Goal: Task Accomplishment & Management: Complete application form

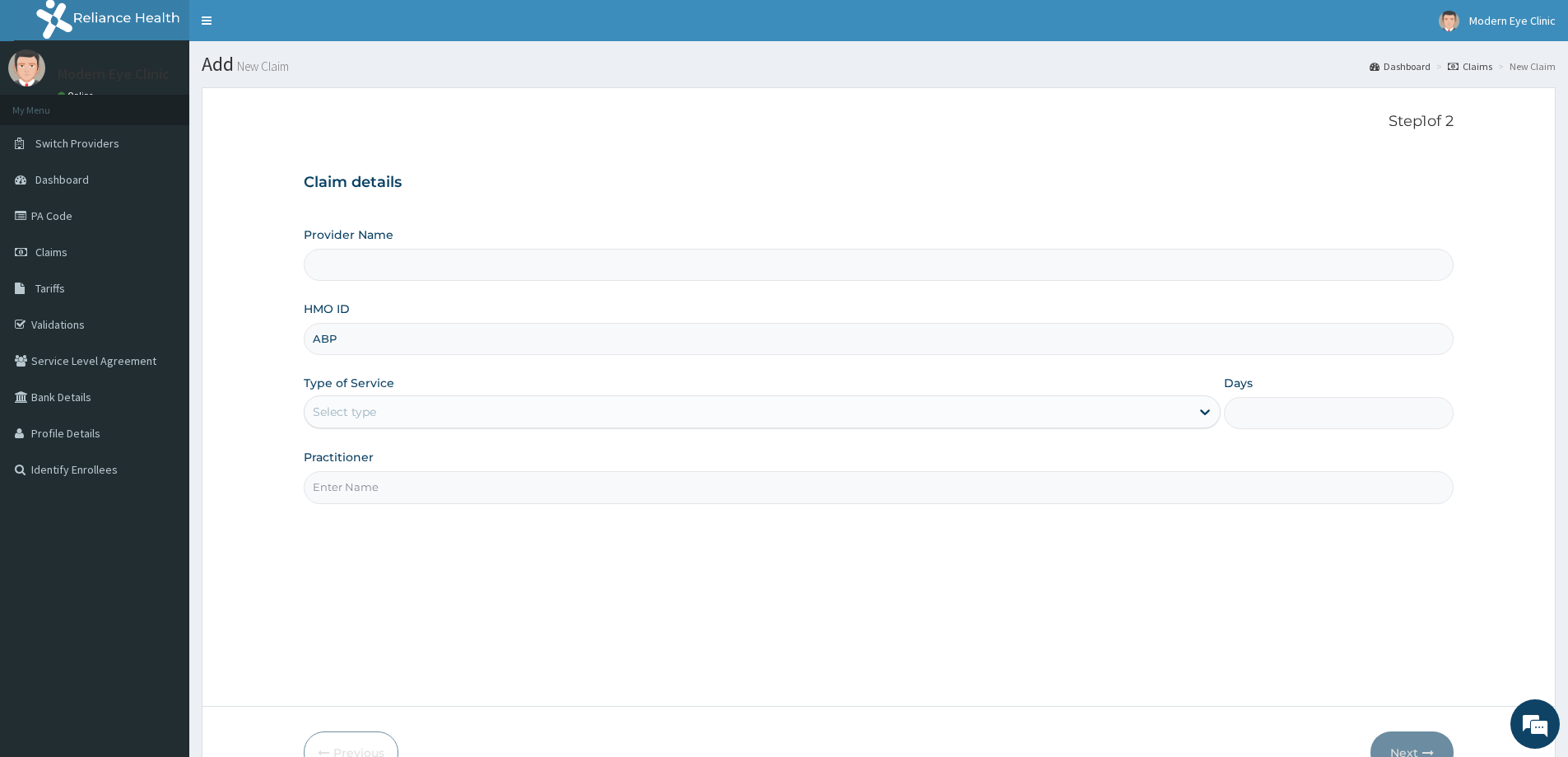
type input "ABP/"
type input "Modern Eye Clinic"
type input "ABP/10386/A"
click at [501, 469] on div "Practitioner" at bounding box center [878, 475] width 1150 height 54
click at [493, 413] on div "Select type" at bounding box center [747, 411] width 886 height 26
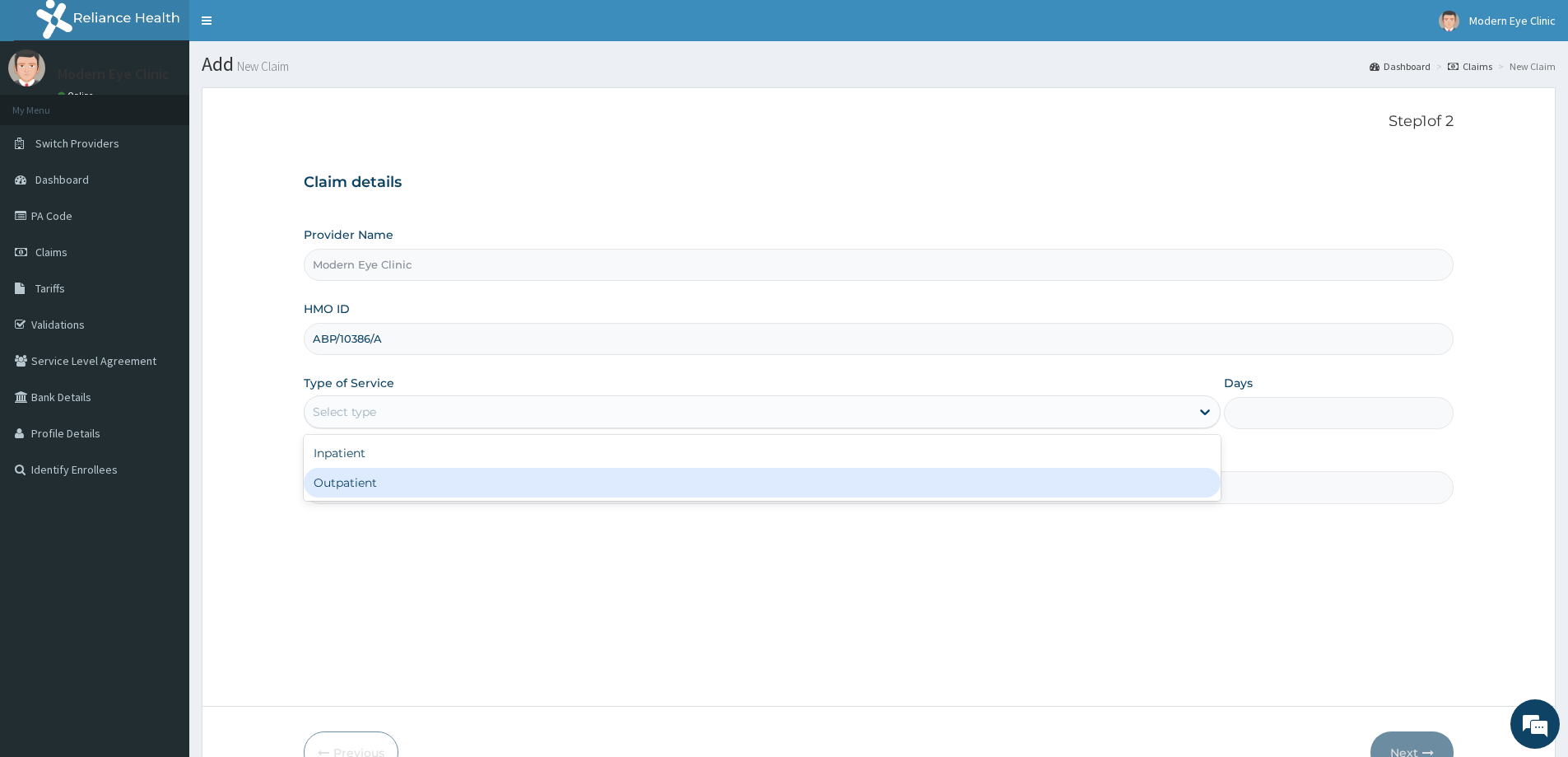
click at [442, 483] on div "Outpatient" at bounding box center [762, 482] width 917 height 29
type input "1"
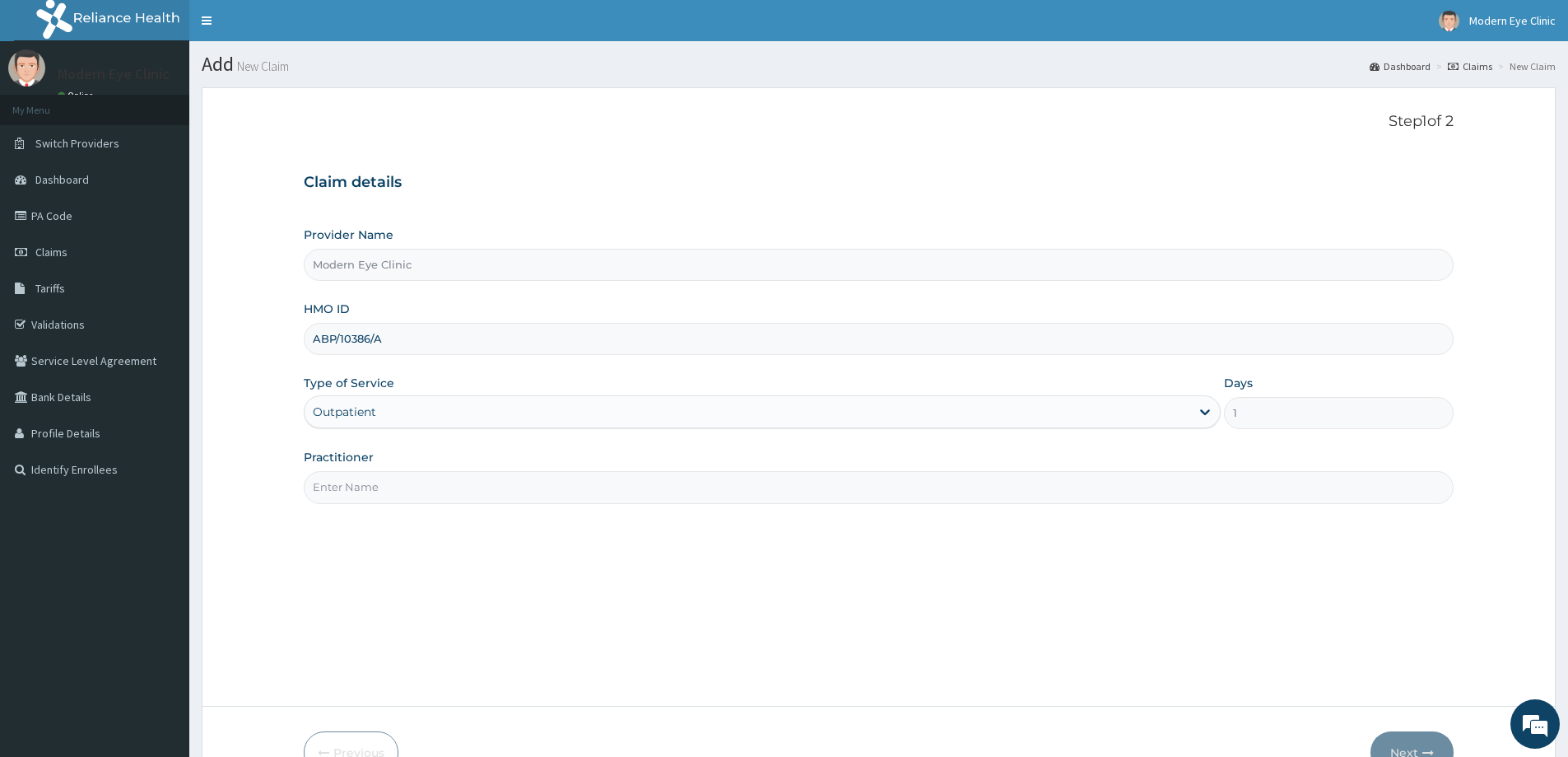
click at [442, 483] on input "Practitioner" at bounding box center [878, 487] width 1150 height 32
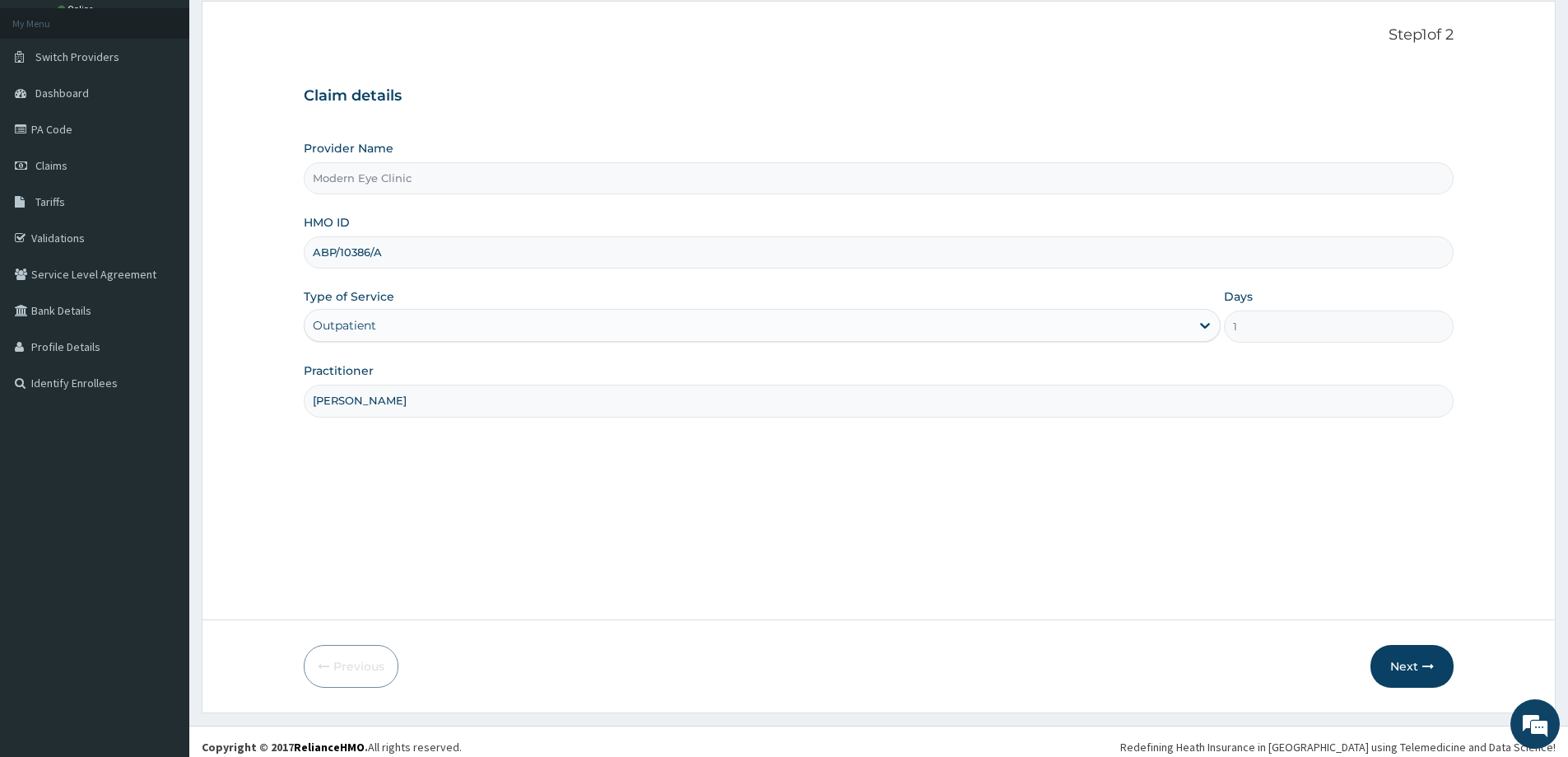
scroll to position [97, 0]
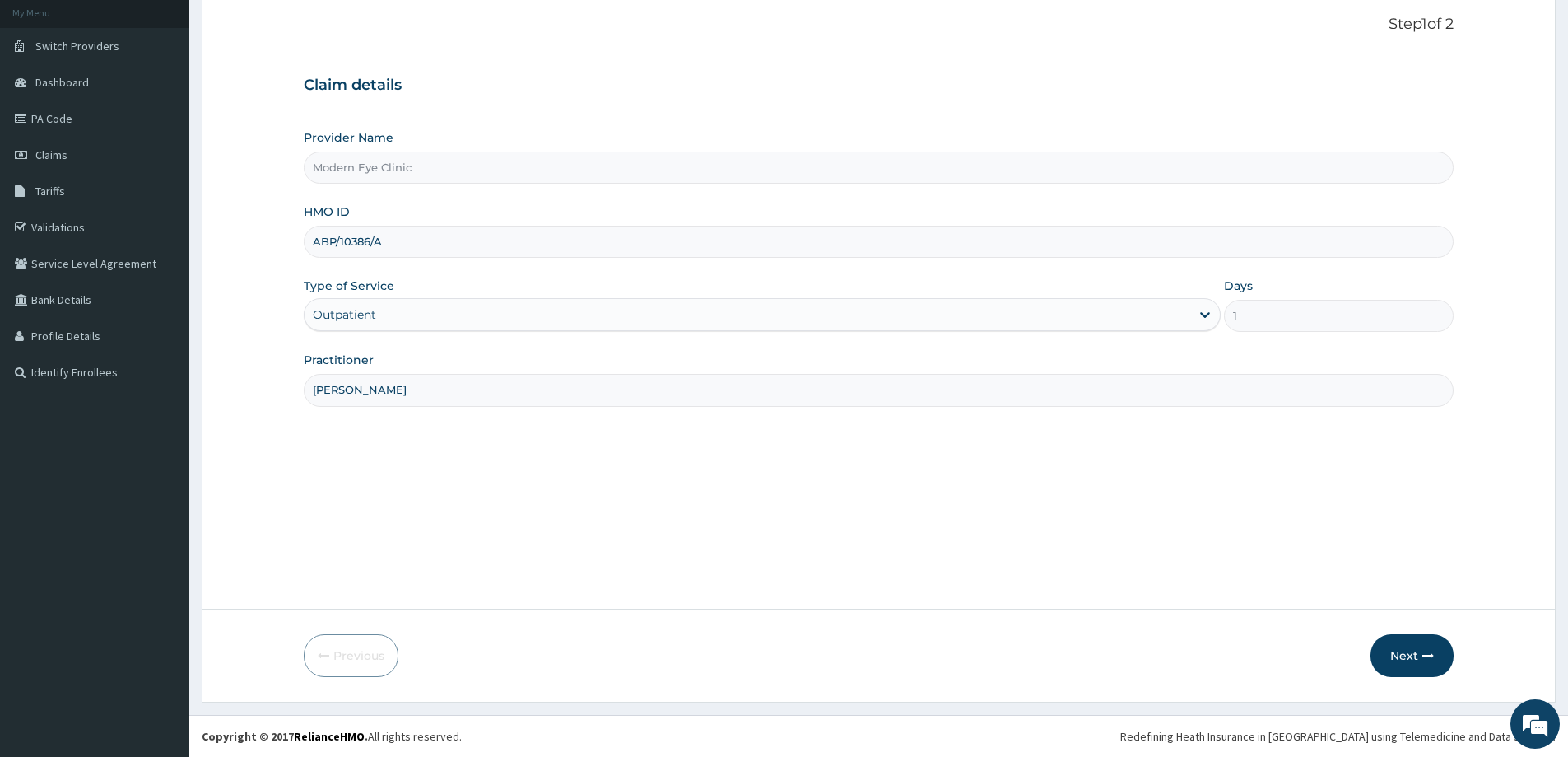
type input "[PERSON_NAME]"
click at [1416, 661] on button "Next" at bounding box center [1411, 655] width 83 height 43
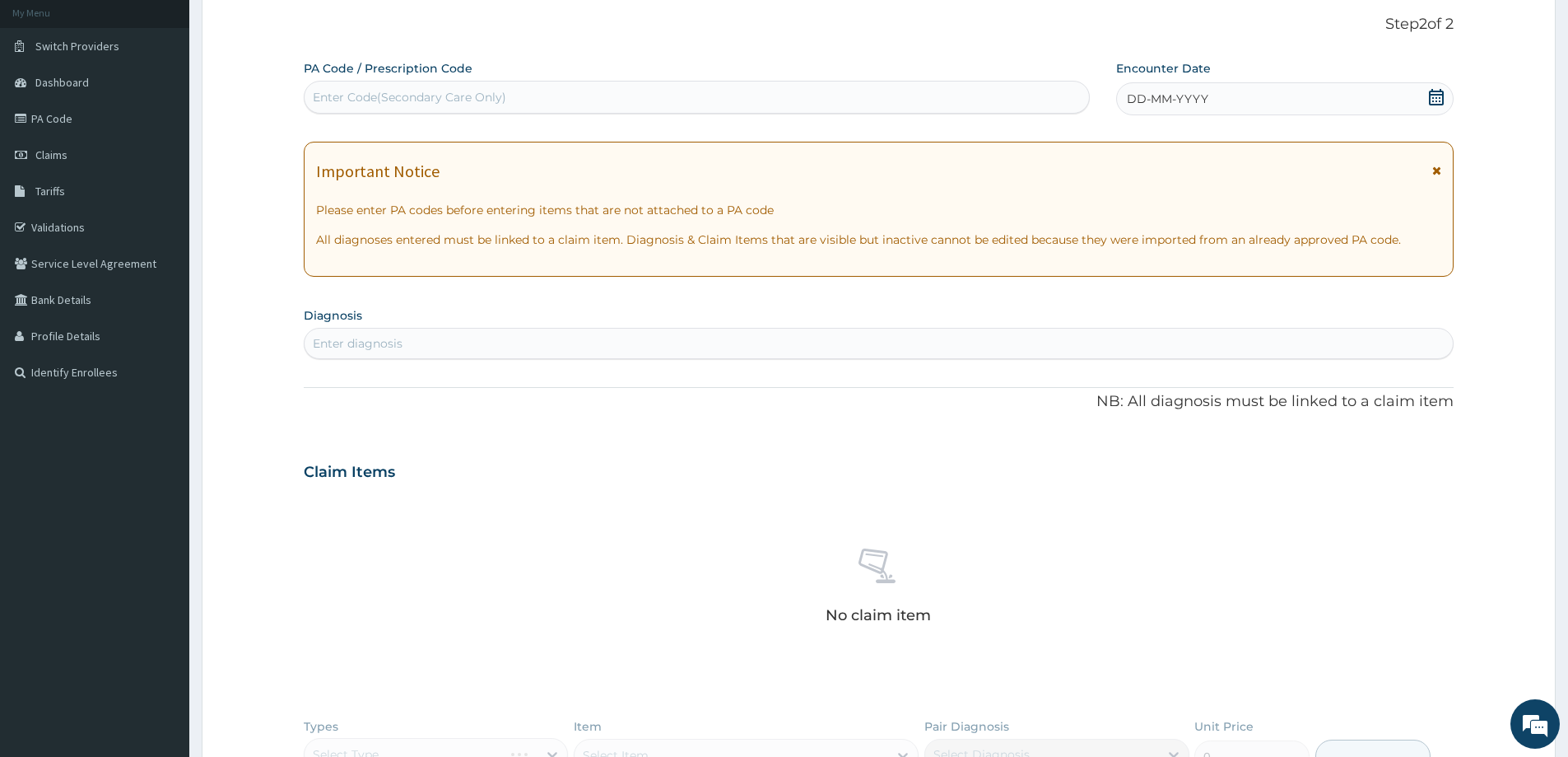
click at [597, 87] on div "Enter Code(Secondary Care Only)" at bounding box center [696, 96] width 784 height 26
paste input "PA/77D517"
type input "PA/77D517"
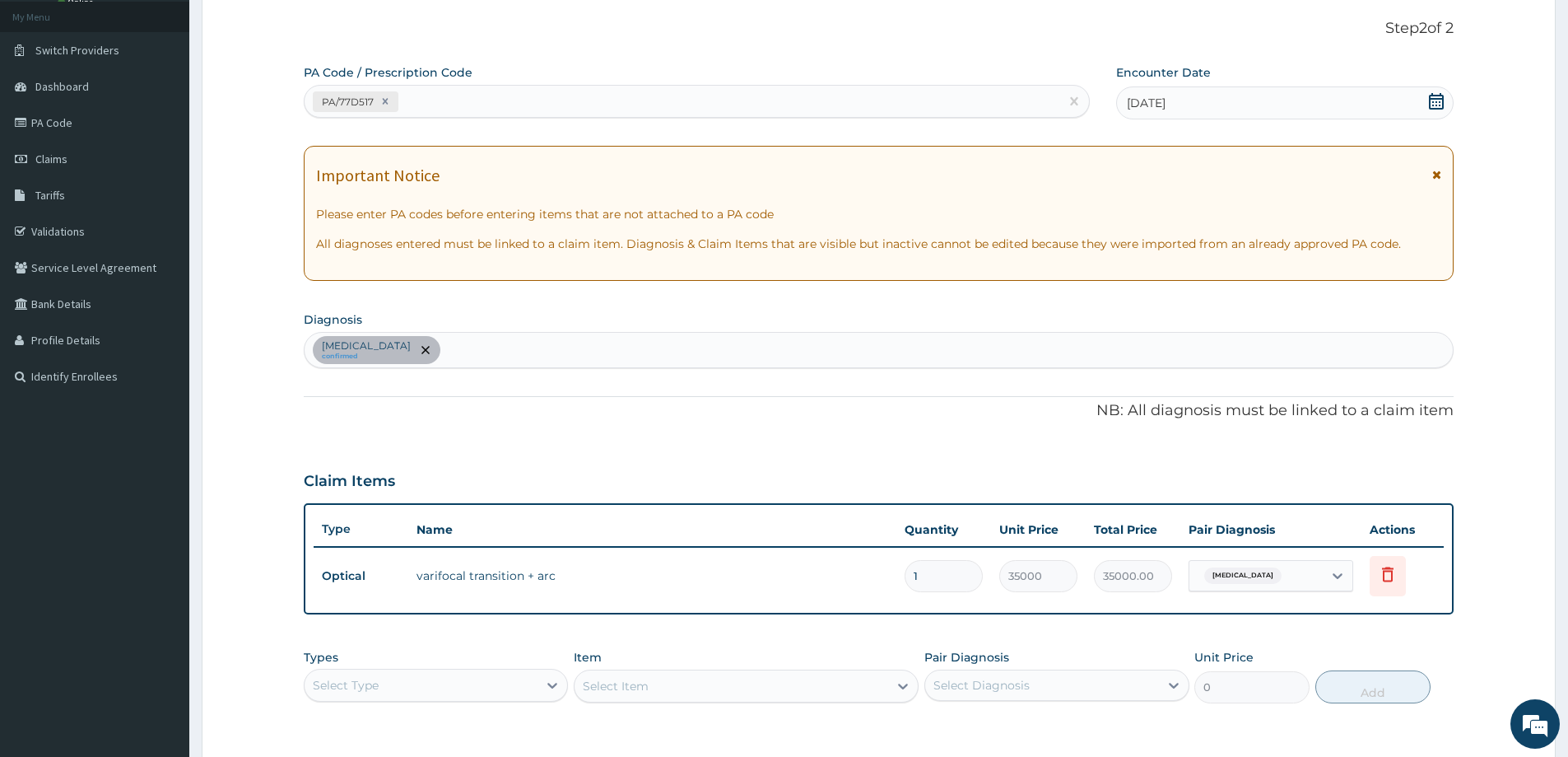
scroll to position [89, 0]
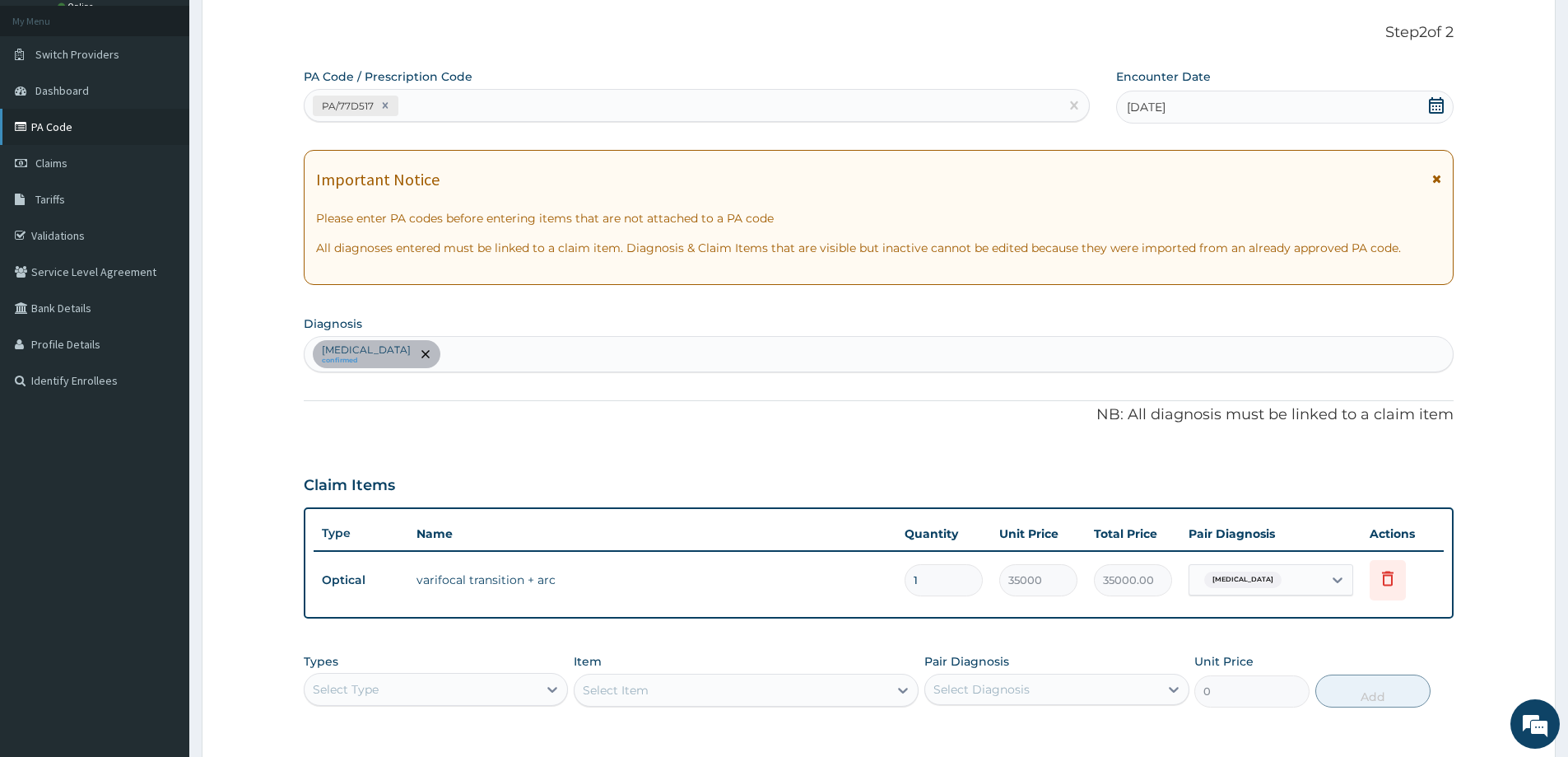
click at [42, 121] on link "PA Code" at bounding box center [95, 127] width 189 height 36
